Goal: Information Seeking & Learning: Learn about a topic

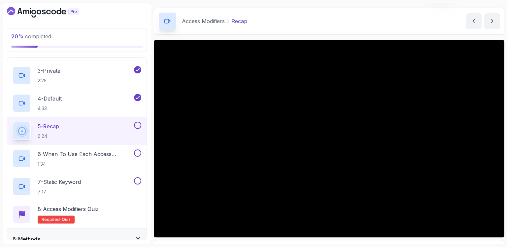
scroll to position [154, 0]
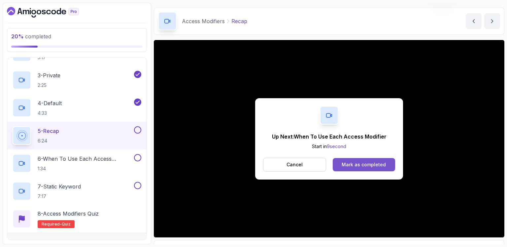
click at [377, 165] on div "Mark as completed" at bounding box center [364, 164] width 44 height 7
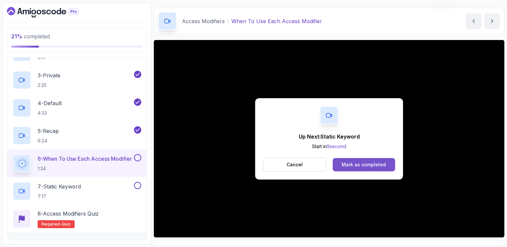
click at [385, 165] on button "Mark as completed" at bounding box center [364, 164] width 62 height 13
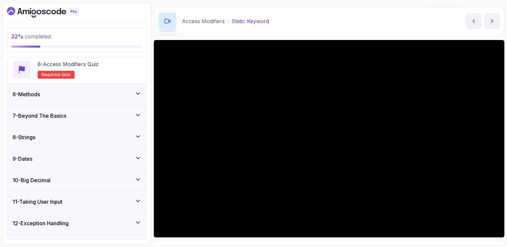
scroll to position [308, 0]
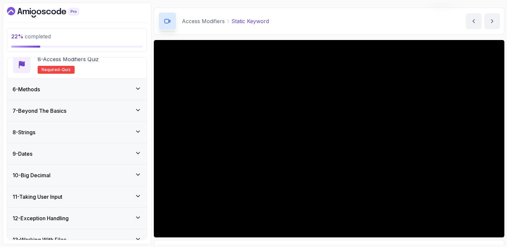
click at [137, 87] on icon at bounding box center [138, 88] width 7 height 7
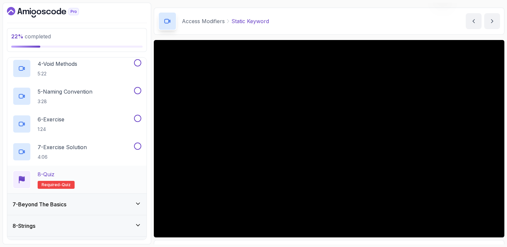
scroll to position [291, 0]
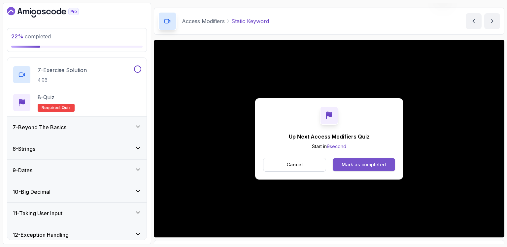
click at [360, 163] on div "Mark as completed" at bounding box center [364, 164] width 44 height 7
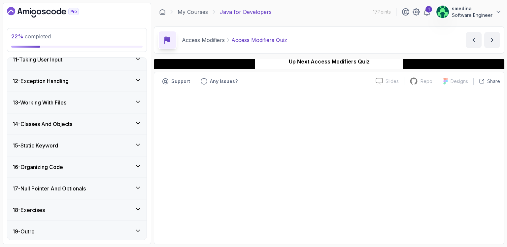
scroll to position [446, 0]
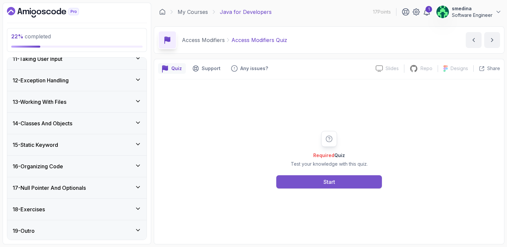
click at [324, 179] on div "Start" at bounding box center [330, 182] width 12 height 8
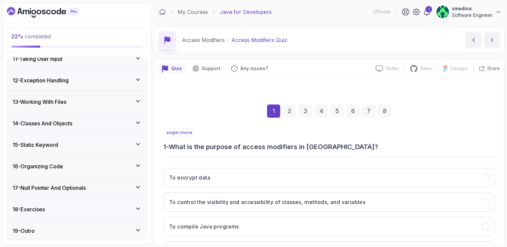
scroll to position [58, 0]
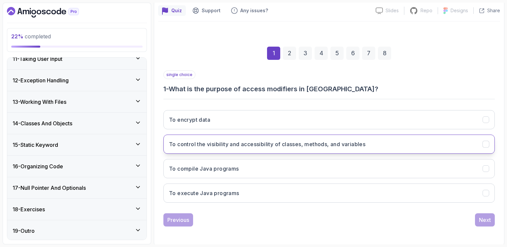
click at [211, 146] on h3 "To control the visibility and accessibility of classes, methods, and variables" at bounding box center [267, 144] width 196 height 8
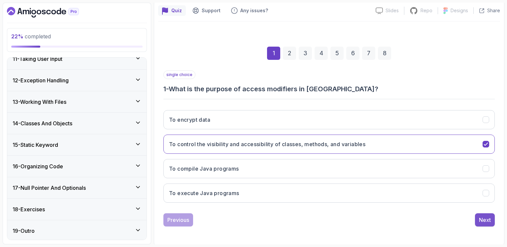
click at [485, 219] on div "Next" at bounding box center [485, 220] width 12 height 8
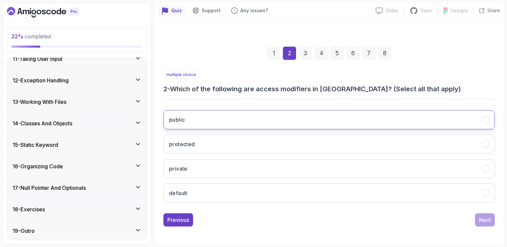
click at [227, 120] on button "public" at bounding box center [328, 119] width 331 height 19
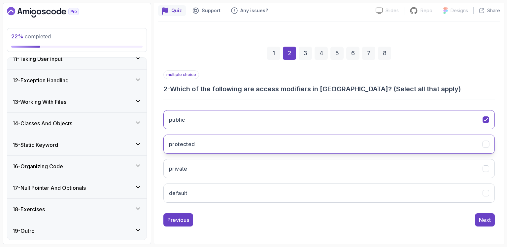
click at [218, 146] on button "protected" at bounding box center [328, 143] width 331 height 19
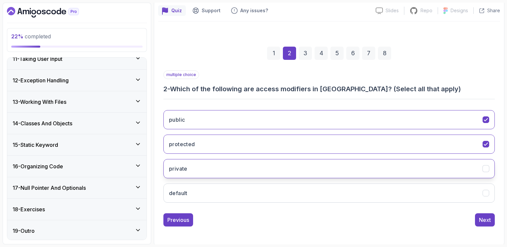
click at [208, 168] on button "private" at bounding box center [328, 168] width 331 height 19
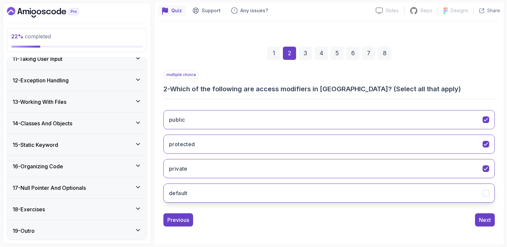
click at [215, 190] on button "default" at bounding box center [328, 192] width 331 height 19
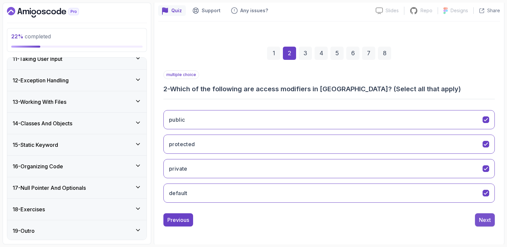
click at [482, 221] on div "Next" at bounding box center [485, 220] width 12 height 8
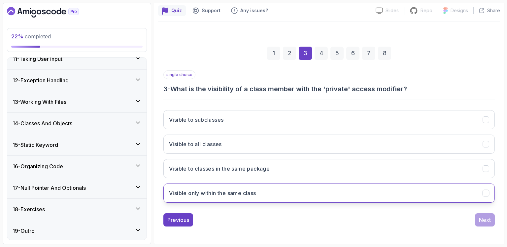
click at [267, 194] on button "Visible only within the same class" at bounding box center [328, 192] width 331 height 19
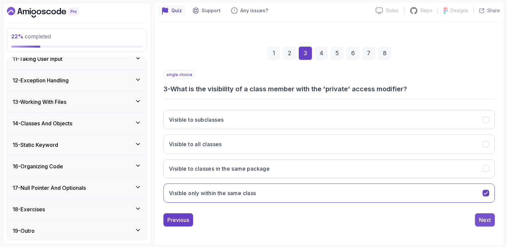
click at [485, 218] on div "Next" at bounding box center [485, 220] width 12 height 8
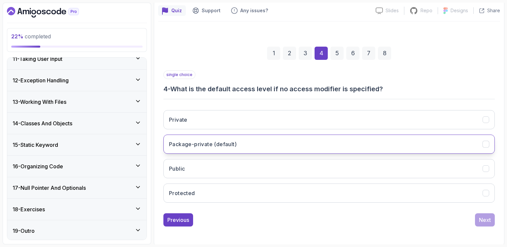
click at [209, 141] on h3 "Package-private (default)" at bounding box center [203, 144] width 68 height 8
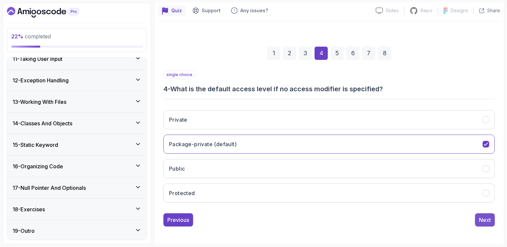
click at [487, 213] on button "Next" at bounding box center [485, 219] width 20 height 13
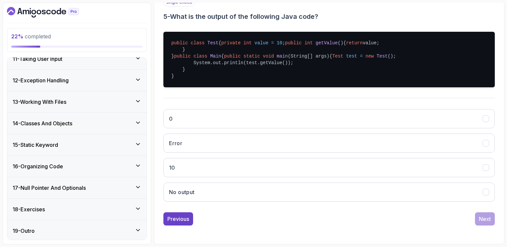
scroll to position [169, 0]
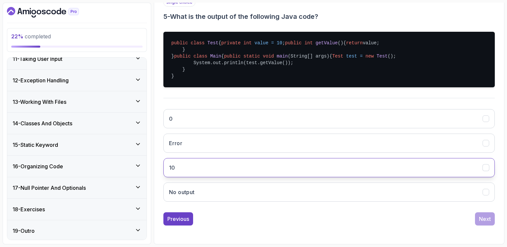
click at [233, 169] on button "10" at bounding box center [328, 167] width 331 height 19
click at [489, 216] on div "Next" at bounding box center [485, 219] width 12 height 8
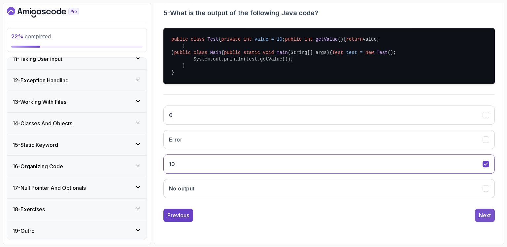
scroll to position [58, 0]
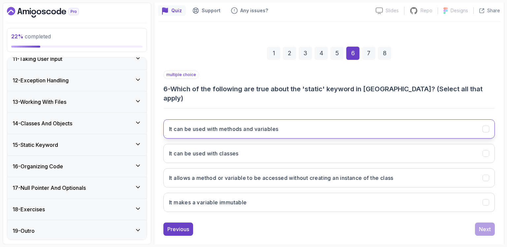
click at [291, 120] on button "It can be used with methods and variables" at bounding box center [328, 128] width 331 height 19
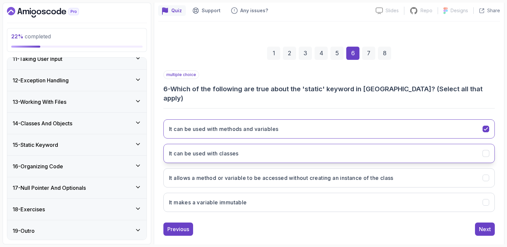
click at [287, 145] on button "It can be used with classes" at bounding box center [328, 153] width 331 height 19
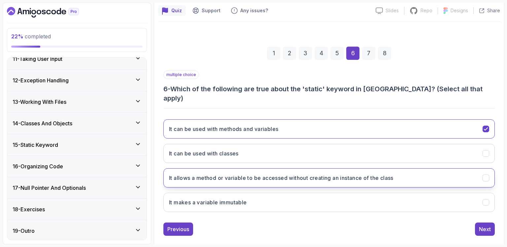
click at [337, 174] on h3 "It allows a method or variable to be accessed without creating an instance of t…" at bounding box center [281, 178] width 224 height 8
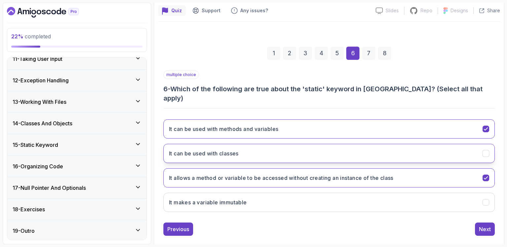
click at [212, 149] on h3 "It can be used with classes" at bounding box center [204, 153] width 70 height 8
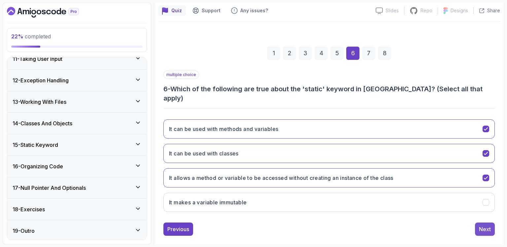
click at [484, 225] on div "Next" at bounding box center [485, 229] width 12 height 8
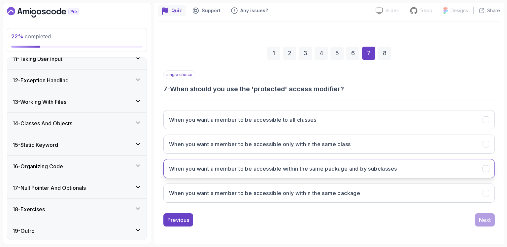
click at [345, 171] on h3 "When you want a member to be accessible within the same package and by subclass…" at bounding box center [283, 168] width 228 height 8
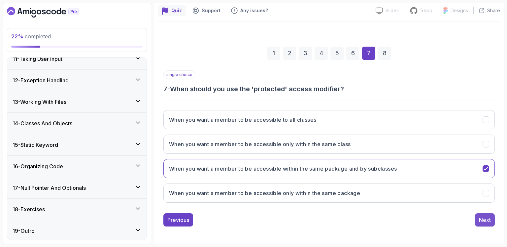
click at [490, 217] on div "Next" at bounding box center [485, 220] width 12 height 8
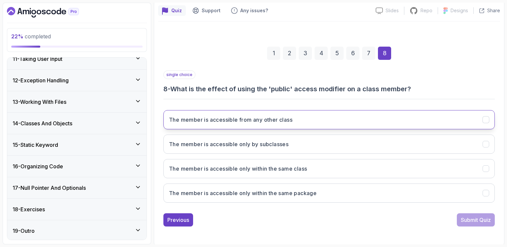
click at [308, 123] on button "The member is accessible from any other class" at bounding box center [328, 119] width 331 height 19
click at [483, 218] on div "Submit Quiz" at bounding box center [476, 220] width 30 height 8
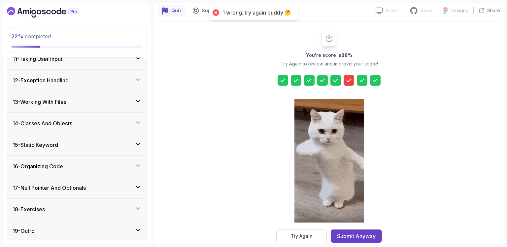
scroll to position [69, 0]
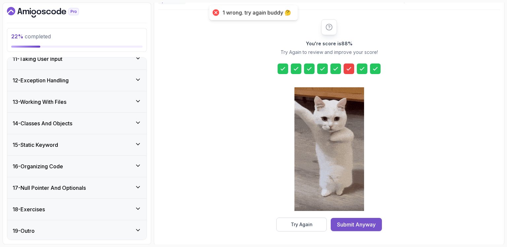
click at [362, 223] on div "Submit Anyway" at bounding box center [356, 224] width 39 height 8
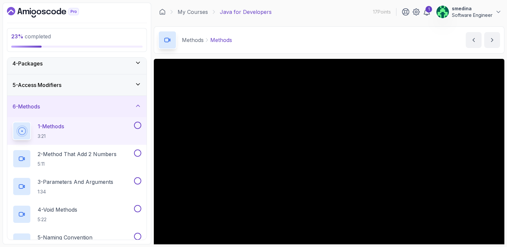
scroll to position [77, 0]
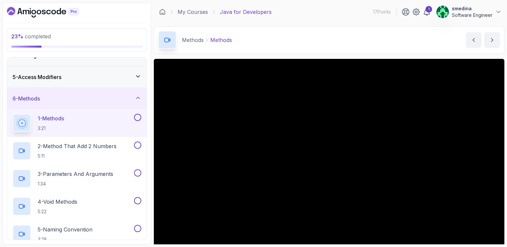
click at [138, 120] on button "1 - Methods 3:21" at bounding box center [77, 123] width 129 height 18
click at [141, 114] on button at bounding box center [137, 117] width 7 height 7
click at [139, 145] on button at bounding box center [137, 144] width 7 height 7
click at [137, 171] on button at bounding box center [137, 172] width 7 height 7
click at [139, 201] on button at bounding box center [137, 200] width 7 height 7
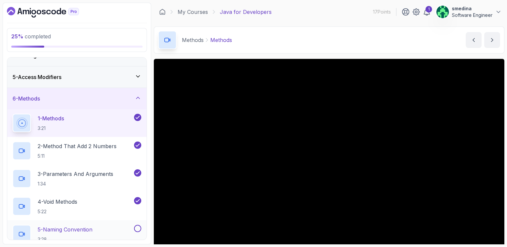
click at [137, 227] on button at bounding box center [137, 227] width 7 height 7
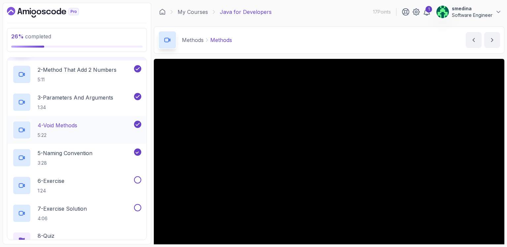
scroll to position [154, 0]
click at [136, 179] on button at bounding box center [137, 178] width 7 height 7
click at [136, 204] on button at bounding box center [137, 206] width 7 height 7
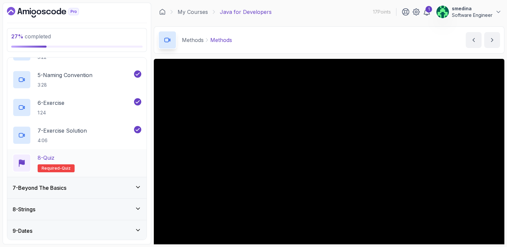
click at [67, 155] on div "8 - Quiz" at bounding box center [56, 158] width 37 height 8
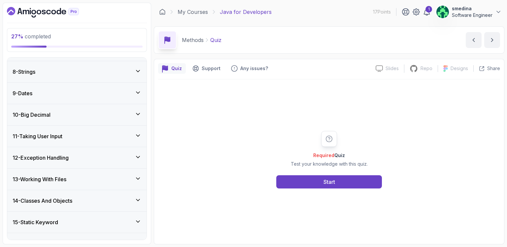
scroll to position [292, 0]
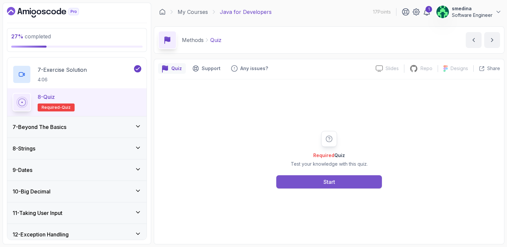
click at [340, 181] on button "Start" at bounding box center [329, 181] width 106 height 13
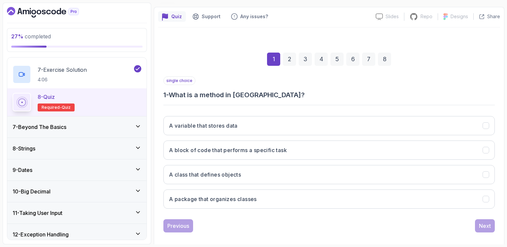
scroll to position [58, 0]
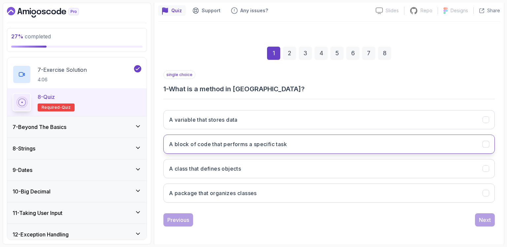
click at [333, 148] on button "A block of code that performs a specific task" at bounding box center [328, 143] width 331 height 19
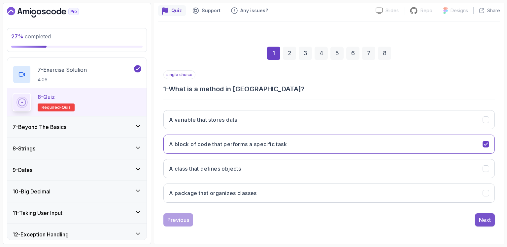
click at [482, 220] on div "Next" at bounding box center [485, 220] width 12 height 8
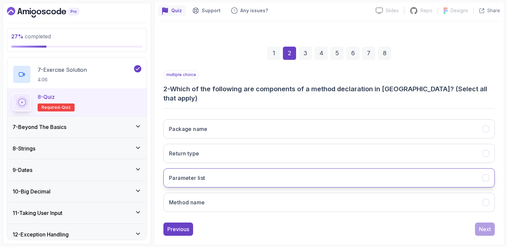
click at [230, 171] on button "Parameter list" at bounding box center [328, 177] width 331 height 19
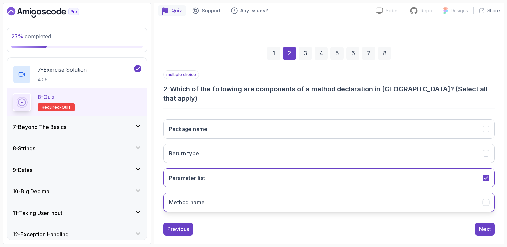
click at [238, 192] on button "Method name" at bounding box center [328, 201] width 331 height 19
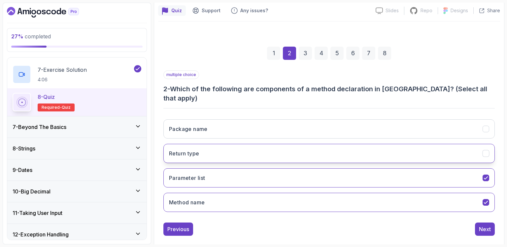
click at [236, 144] on button "Return type" at bounding box center [328, 153] width 331 height 19
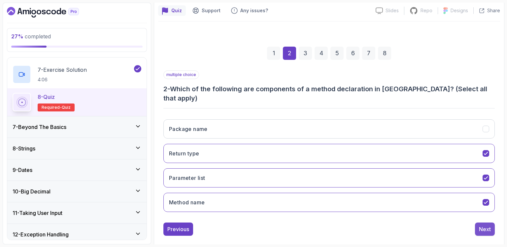
click at [491, 222] on button "Next" at bounding box center [485, 228] width 20 height 13
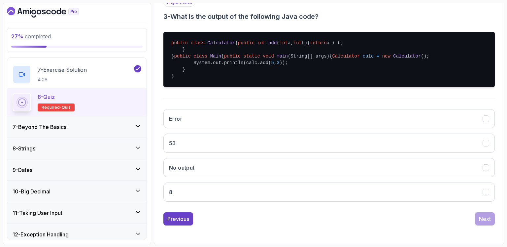
scroll to position [162, 0]
click at [218, 194] on button "8" at bounding box center [328, 191] width 331 height 19
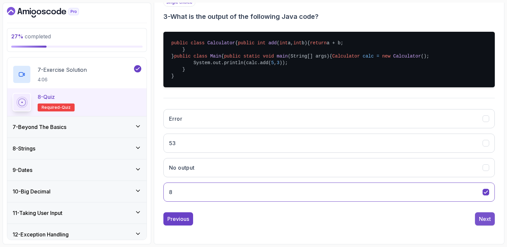
click at [485, 214] on button "Next" at bounding box center [485, 218] width 20 height 13
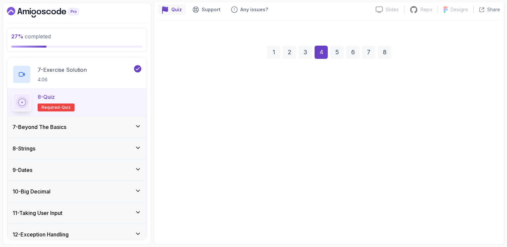
scroll to position [58, 0]
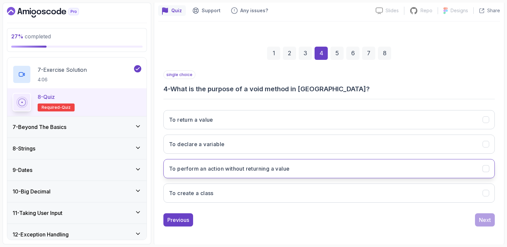
click at [226, 171] on h3 "To perform an action without returning a value" at bounding box center [229, 168] width 120 height 8
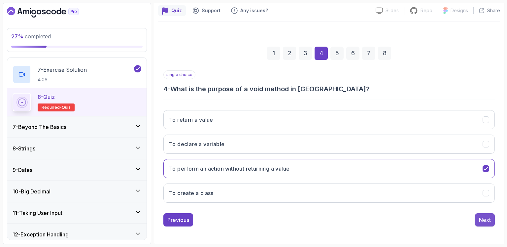
click at [478, 218] on button "Next" at bounding box center [485, 219] width 20 height 13
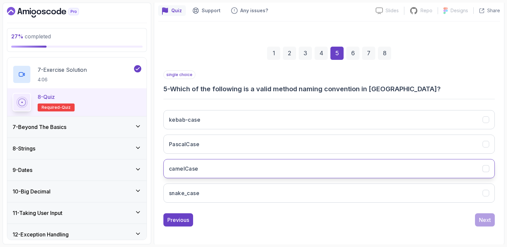
click at [211, 171] on button "camelCase" at bounding box center [328, 168] width 331 height 19
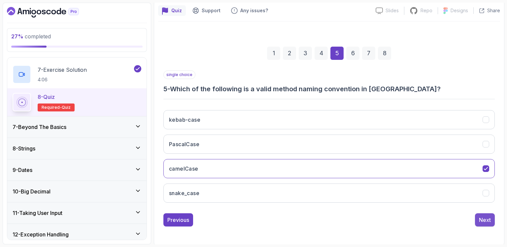
click at [486, 219] on div "Next" at bounding box center [485, 220] width 12 height 8
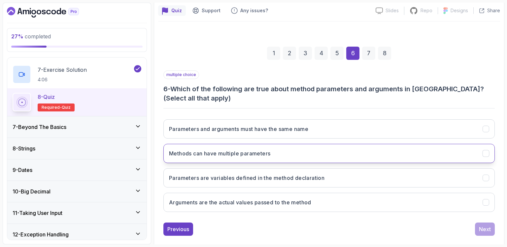
click at [297, 156] on button "Methods can have multiple parameters" at bounding box center [328, 153] width 331 height 19
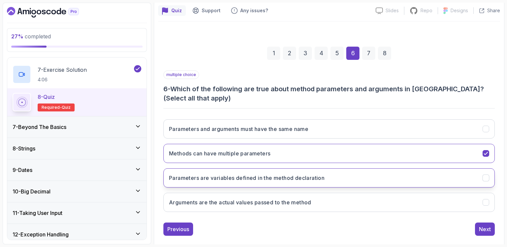
click at [325, 178] on h3 "Parameters are variables defined in the method declaration" at bounding box center [246, 178] width 155 height 8
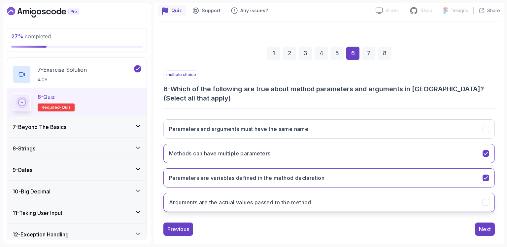
click at [332, 200] on button "Arguments are the actual values passed to the method" at bounding box center [328, 201] width 331 height 19
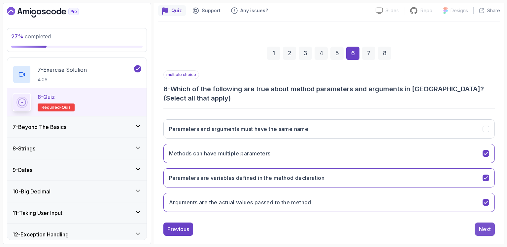
click at [488, 225] on div "Next" at bounding box center [485, 229] width 12 height 8
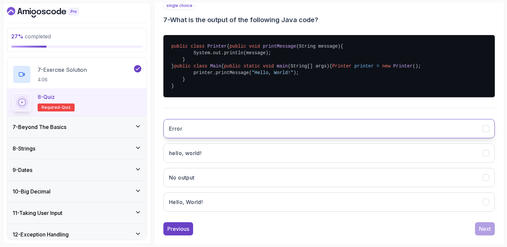
scroll to position [135, 0]
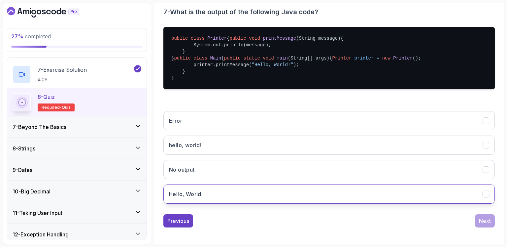
click at [256, 203] on button "Hello, World!" at bounding box center [328, 193] width 331 height 19
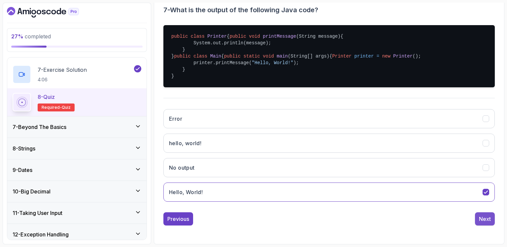
click at [481, 216] on div "Next" at bounding box center [485, 219] width 12 height 8
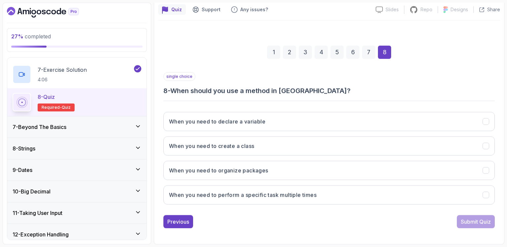
scroll to position [58, 0]
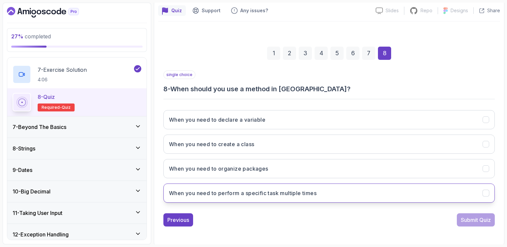
click at [291, 191] on h3 "When you need to perform a specific task multiple times" at bounding box center [243, 193] width 148 height 8
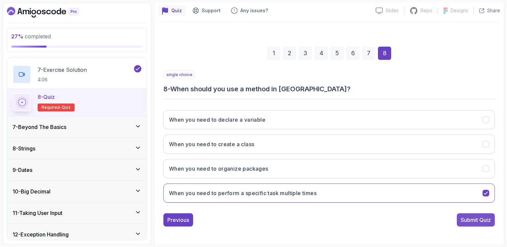
click at [467, 218] on div "Submit Quiz" at bounding box center [476, 220] width 30 height 8
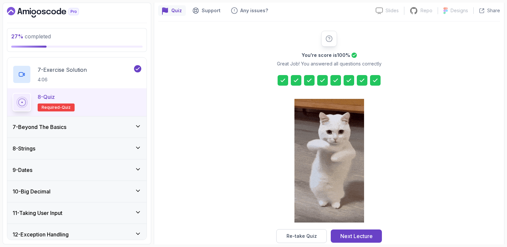
scroll to position [215, 0]
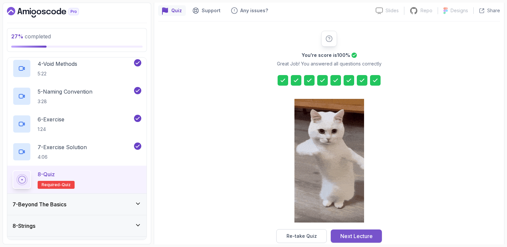
click at [370, 232] on div "Next Lecture" at bounding box center [356, 236] width 32 height 8
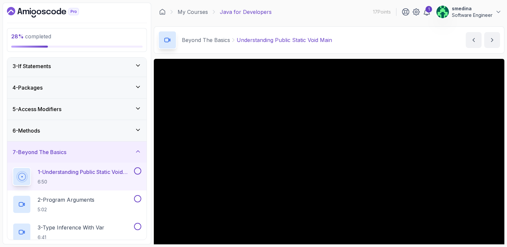
scroll to position [57, 0]
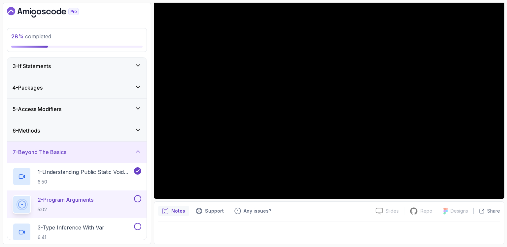
click at [136, 196] on button at bounding box center [137, 198] width 7 height 7
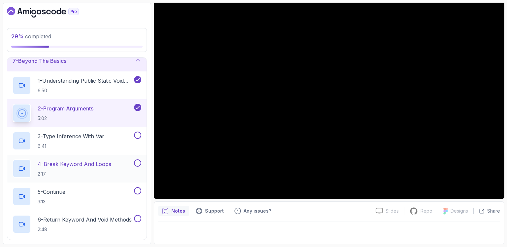
scroll to position [122, 0]
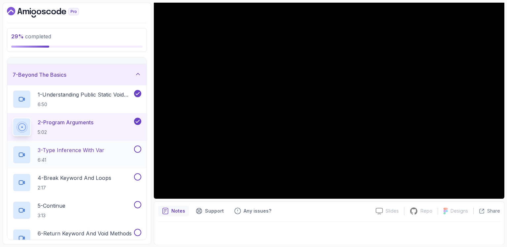
click at [137, 150] on button at bounding box center [137, 148] width 7 height 7
click at [137, 150] on icon at bounding box center [138, 149] width 6 height 7
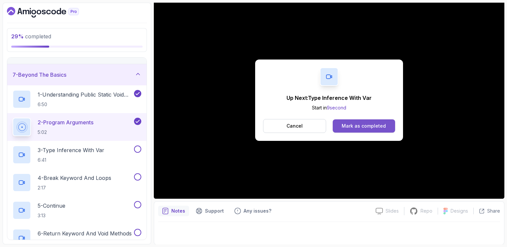
click at [374, 124] on div "Mark as completed" at bounding box center [364, 125] width 44 height 7
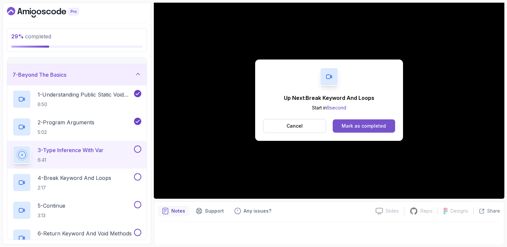
click at [360, 123] on div "Mark as completed" at bounding box center [364, 125] width 44 height 7
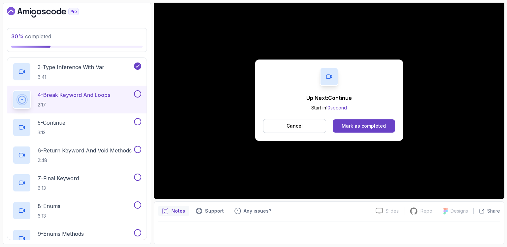
scroll to position [199, 0]
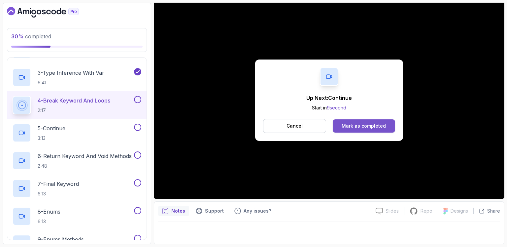
click at [386, 122] on button "Mark as completed" at bounding box center [364, 125] width 62 height 13
